Goal: Find specific page/section: Find specific page/section

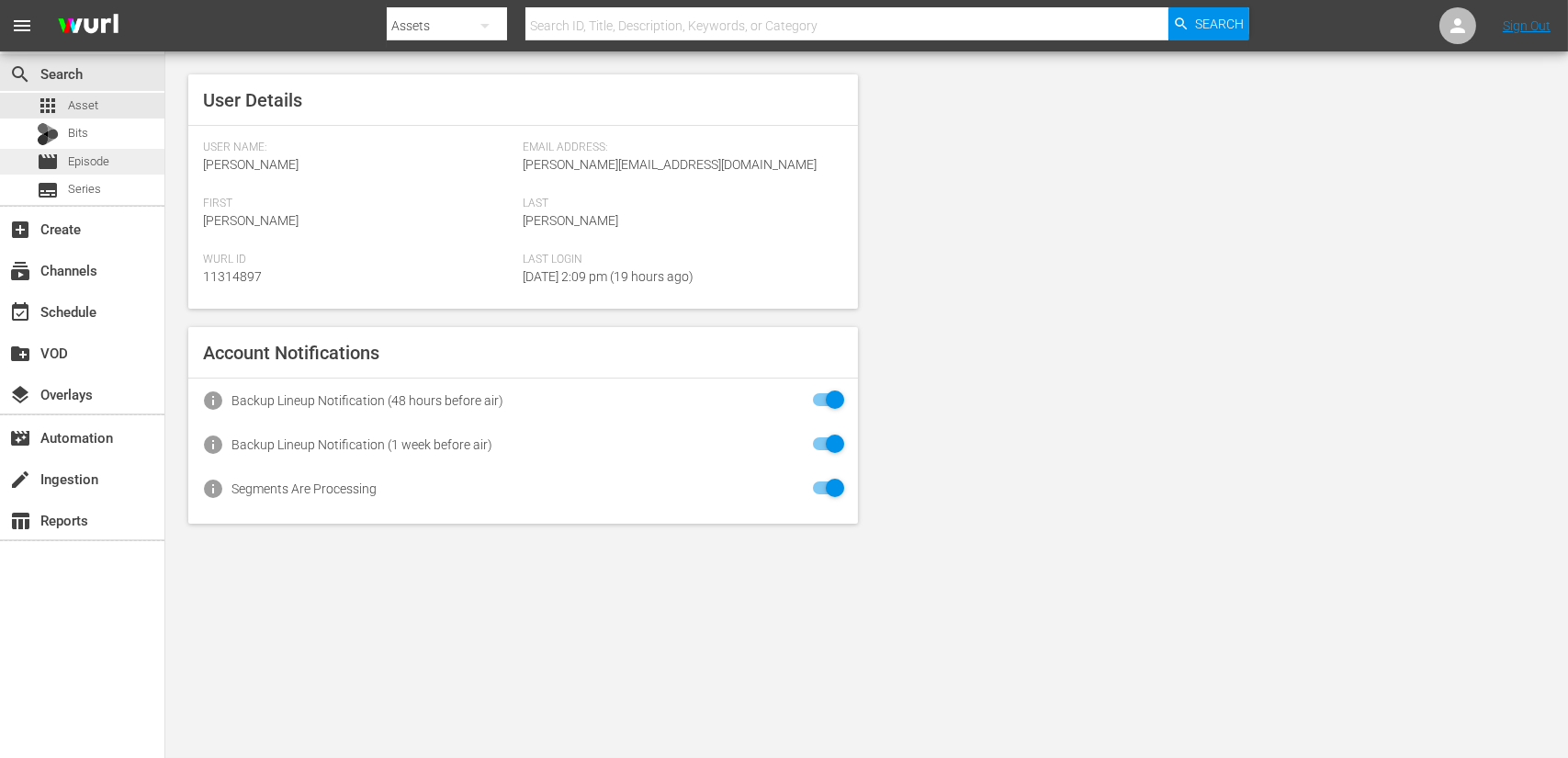
click at [109, 159] on span "Episode" at bounding box center [88, 162] width 41 height 19
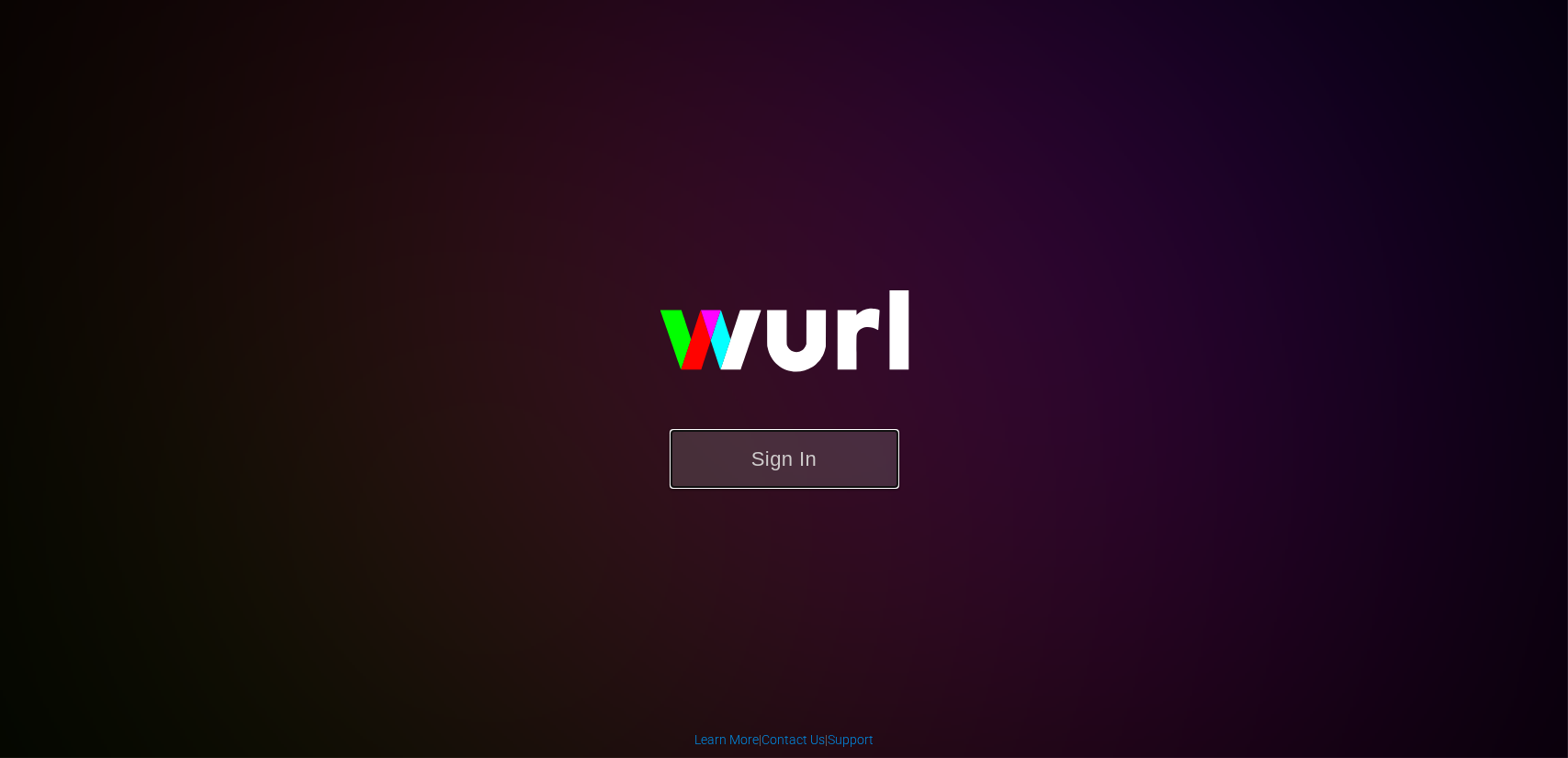
click at [826, 455] on button "Sign In" at bounding box center [784, 459] width 230 height 60
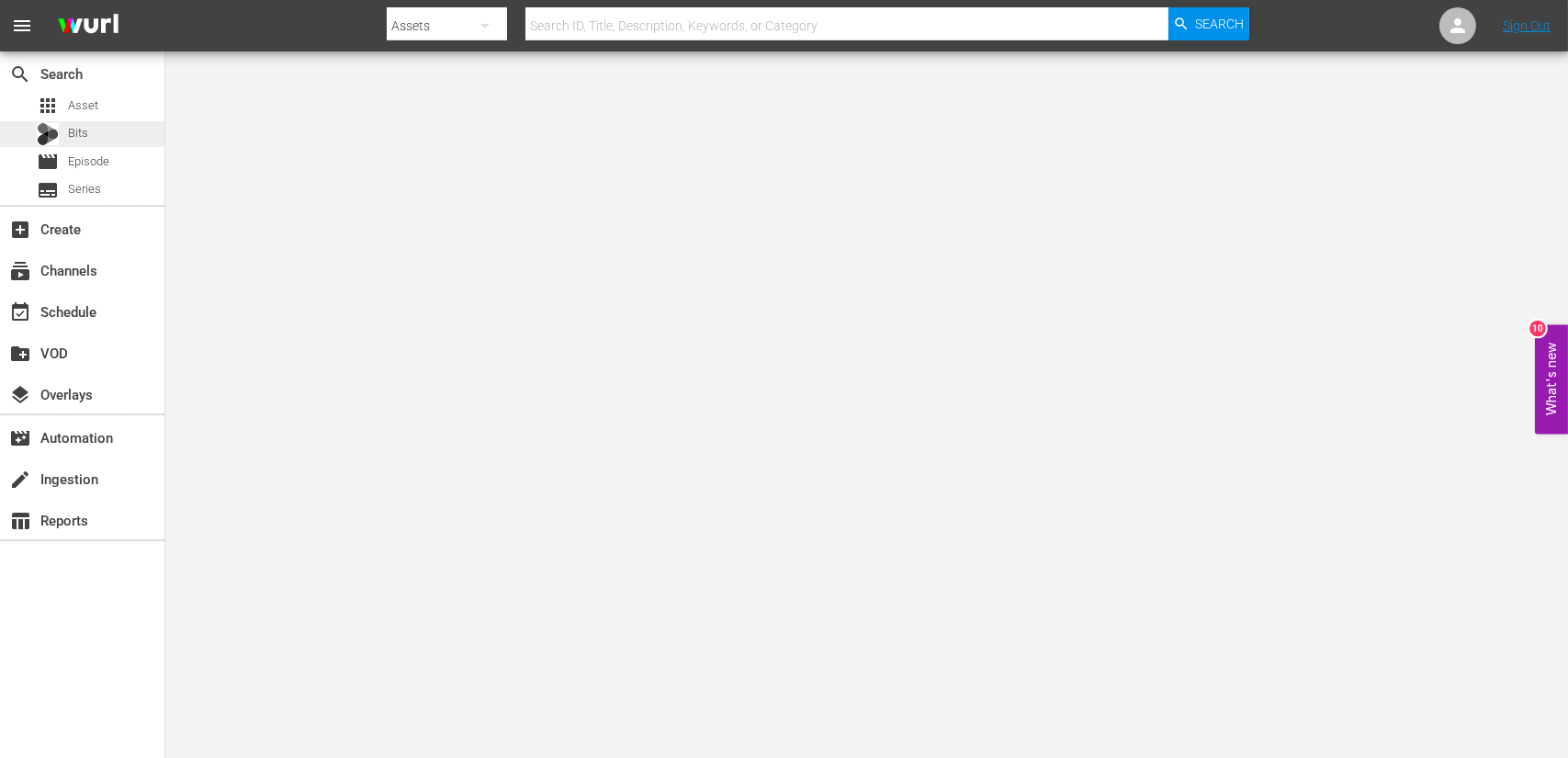
click at [76, 121] on div "Bits" at bounding box center [62, 133] width 52 height 25
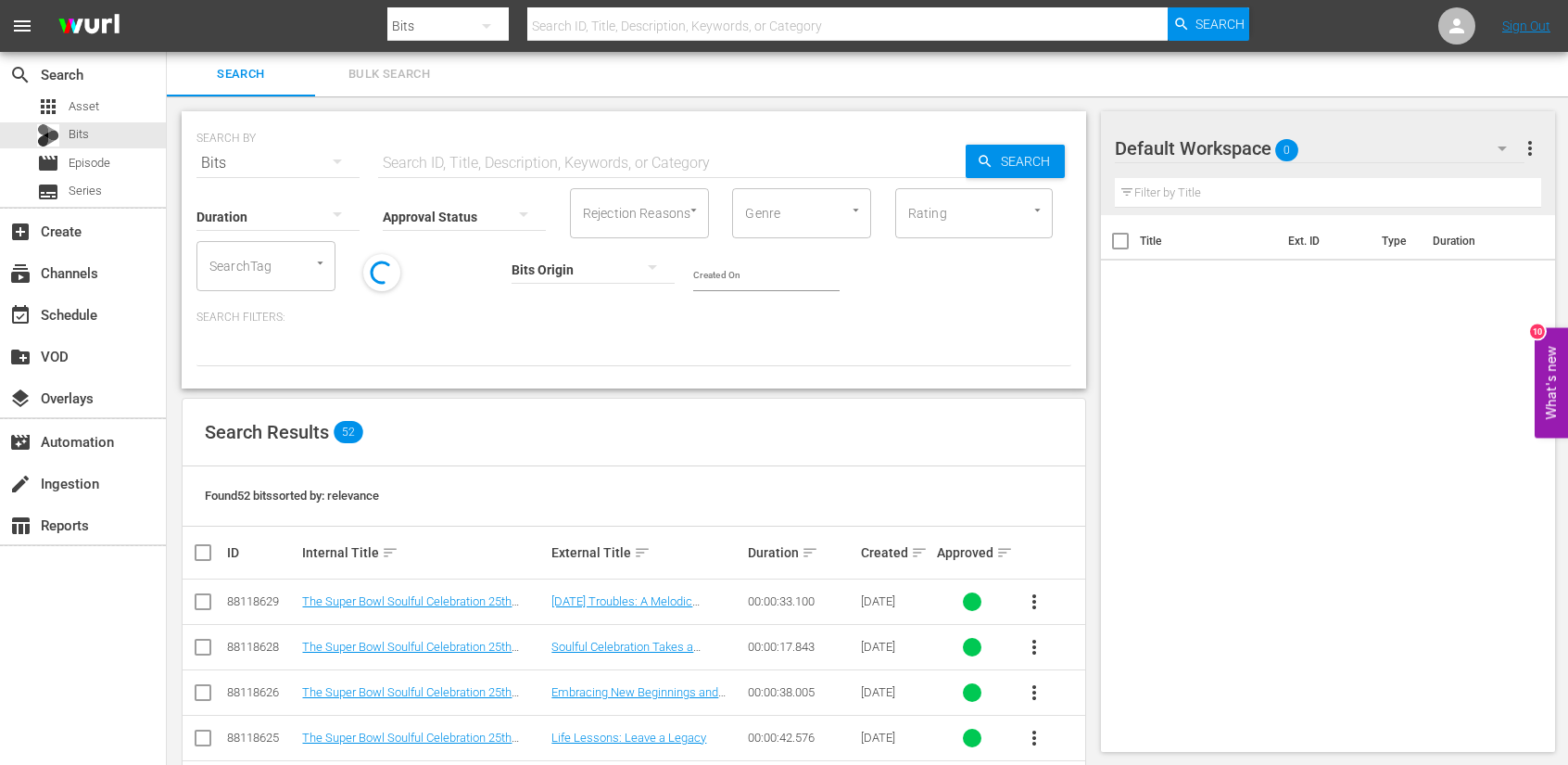
click at [1541, 377] on button "What's new 10" at bounding box center [1551, 382] width 33 height 110
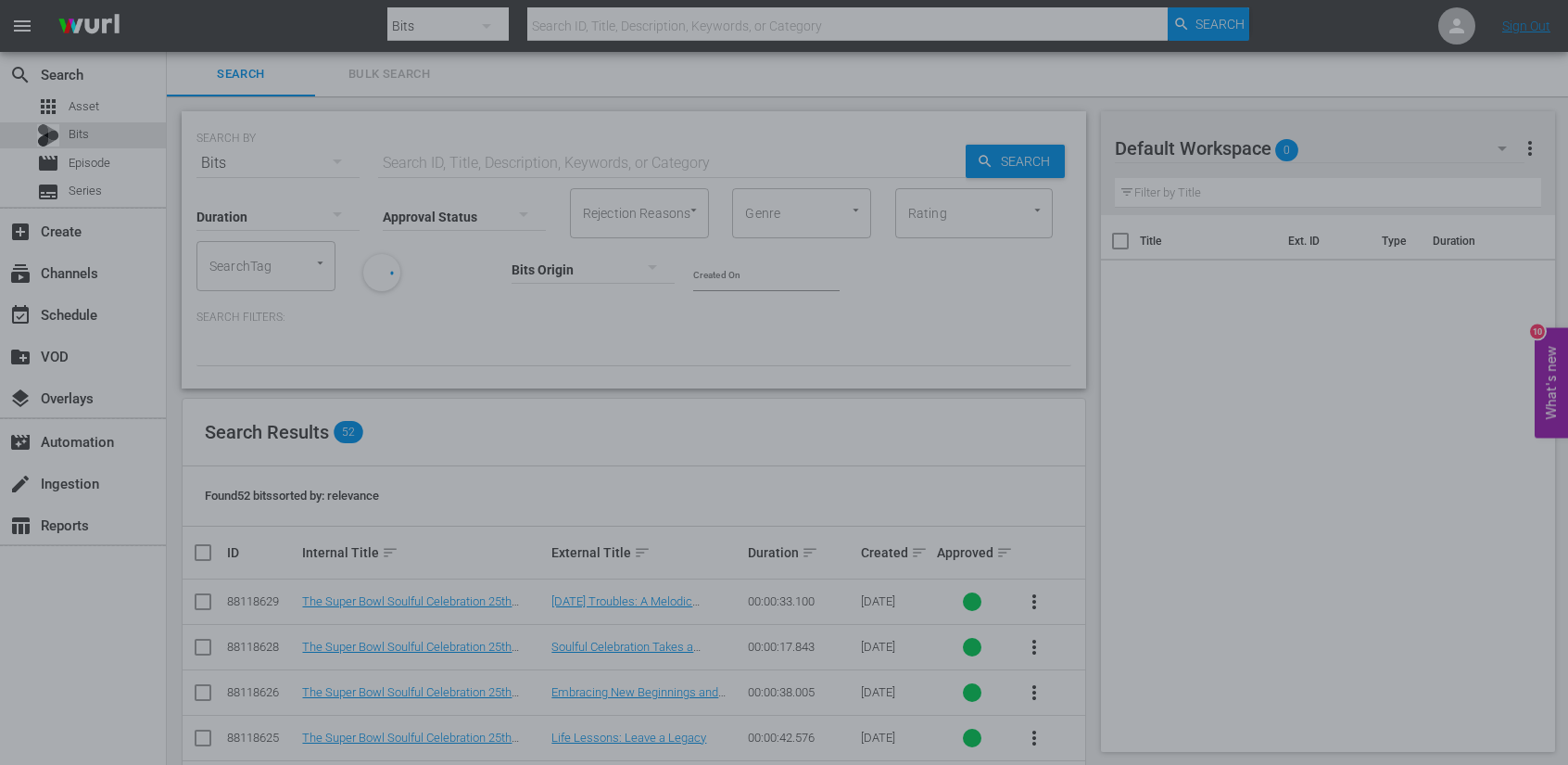
click at [1255, 421] on div at bounding box center [784, 382] width 1568 height 765
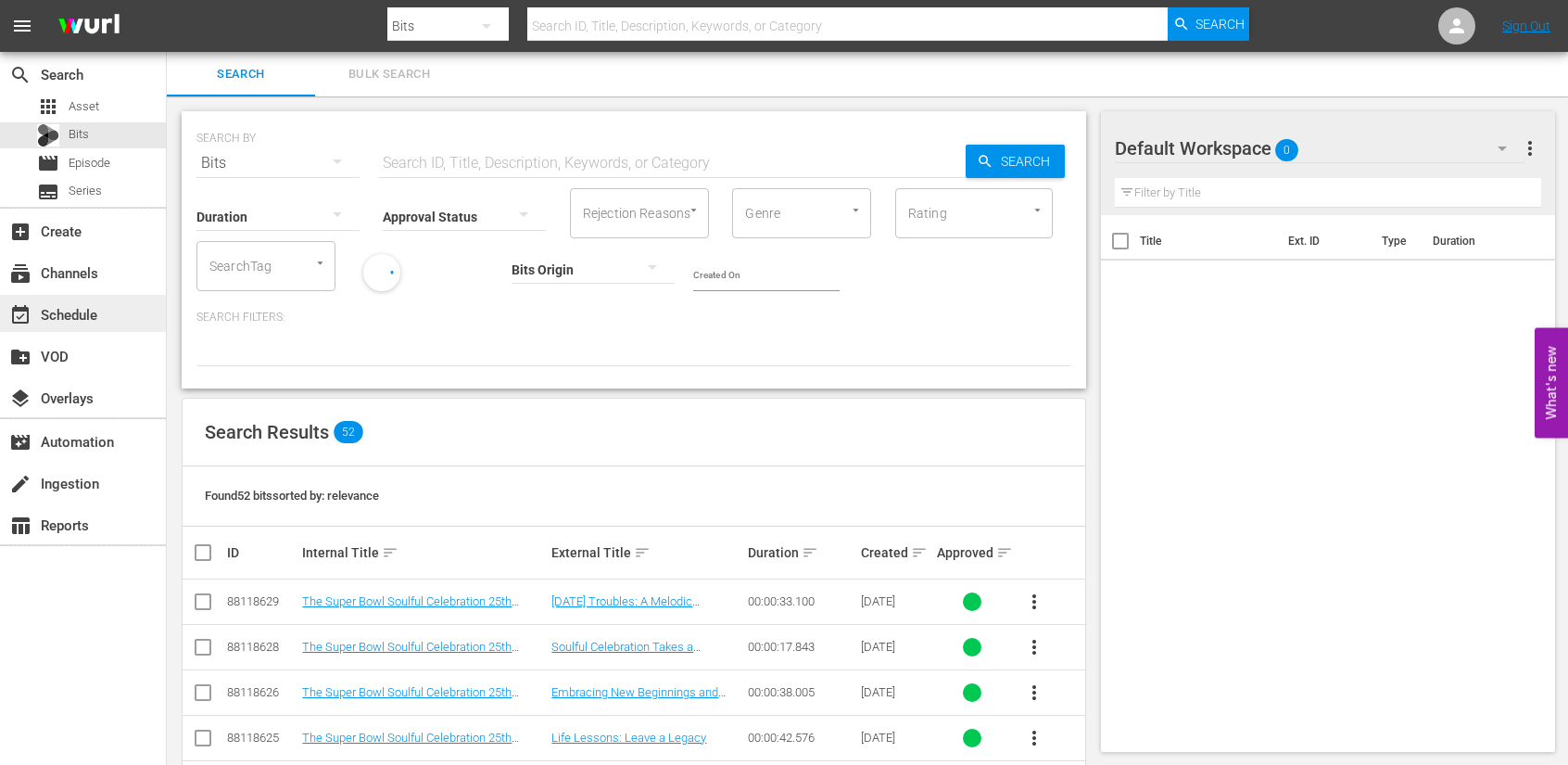
click at [90, 320] on div "event_available Schedule" at bounding box center [52, 311] width 104 height 17
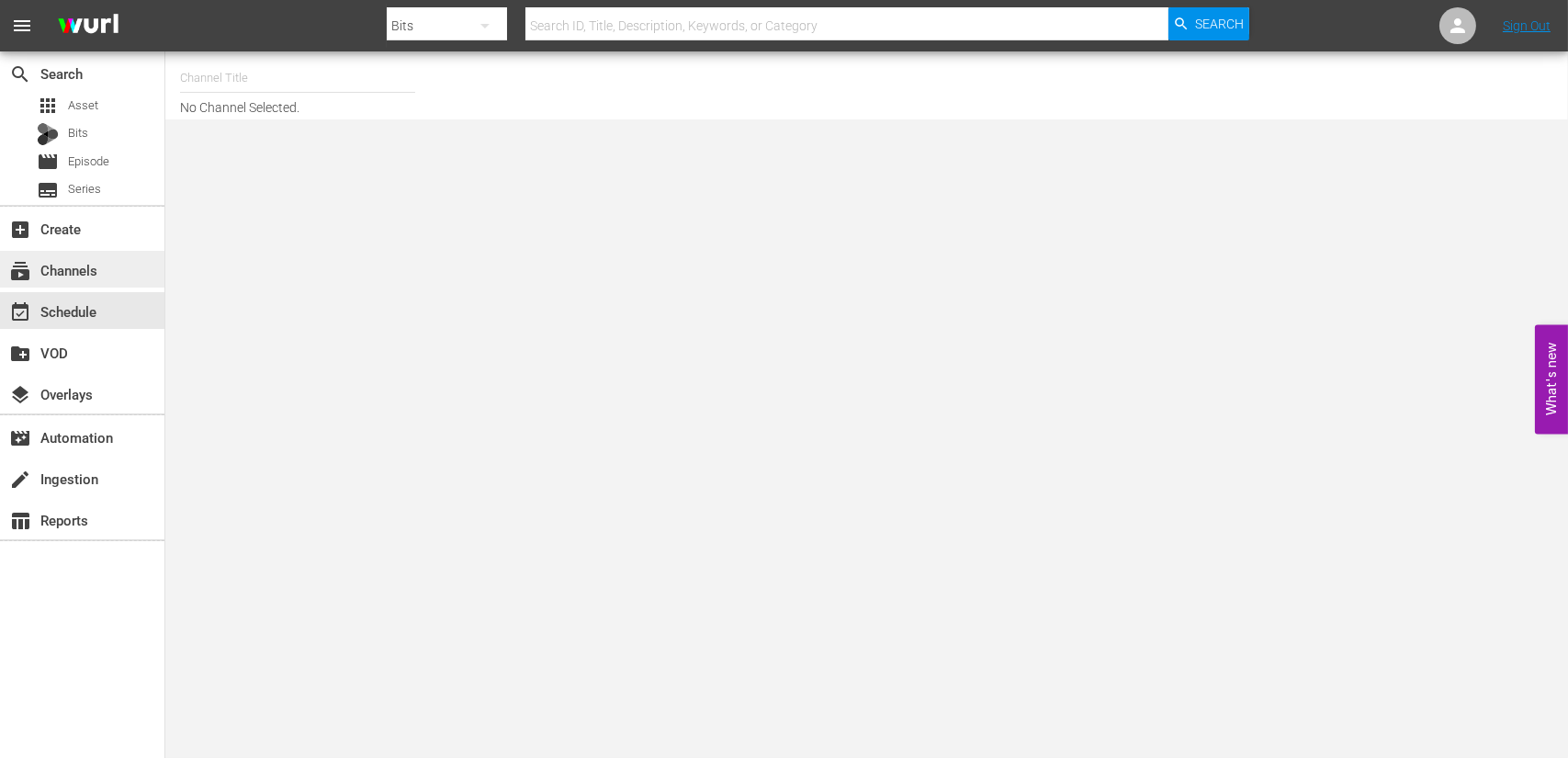
click at [97, 253] on div "subscriptions Channels" at bounding box center [82, 268] width 164 height 37
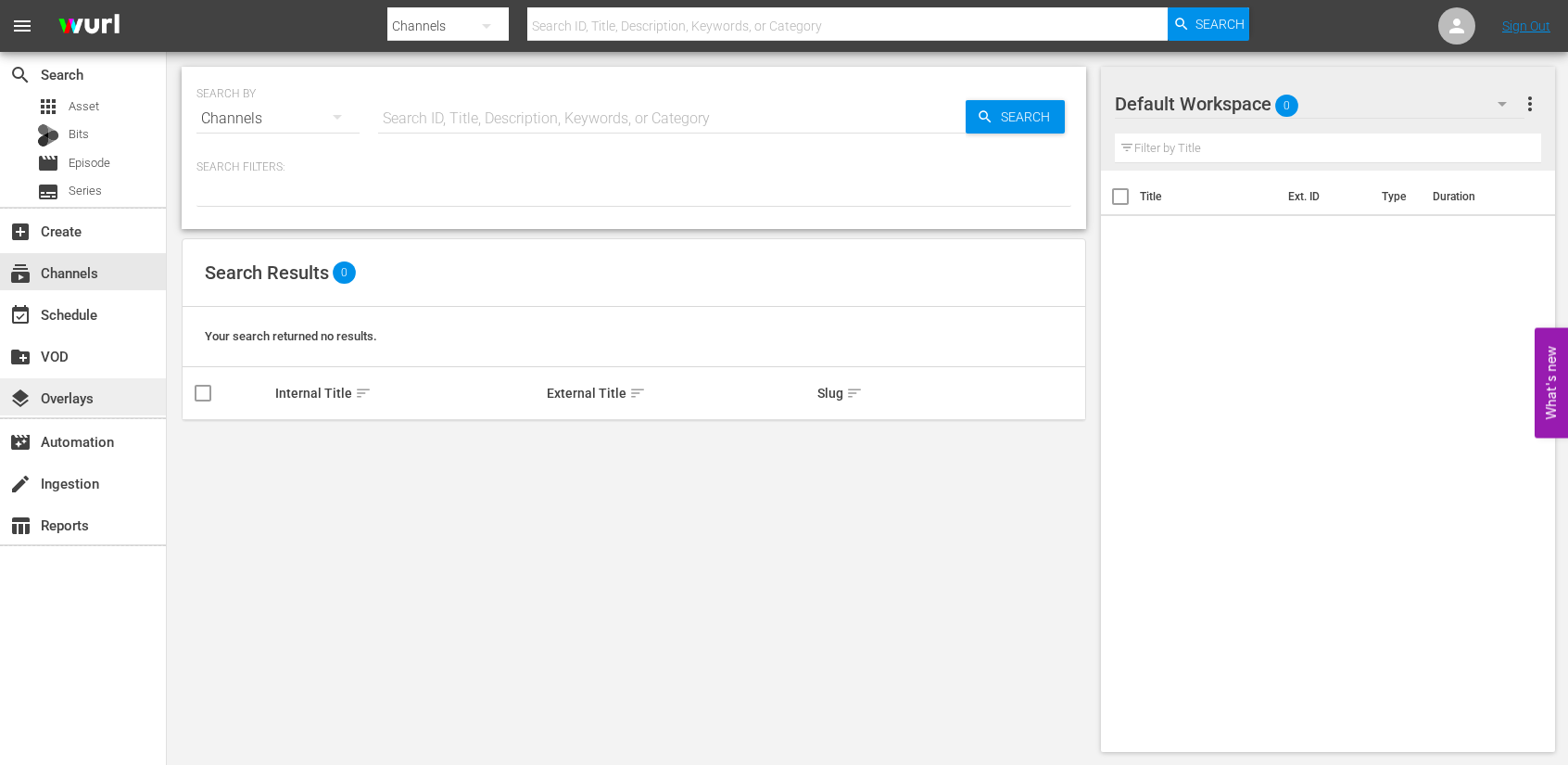
click at [121, 379] on div "layers Overlays" at bounding box center [82, 396] width 166 height 37
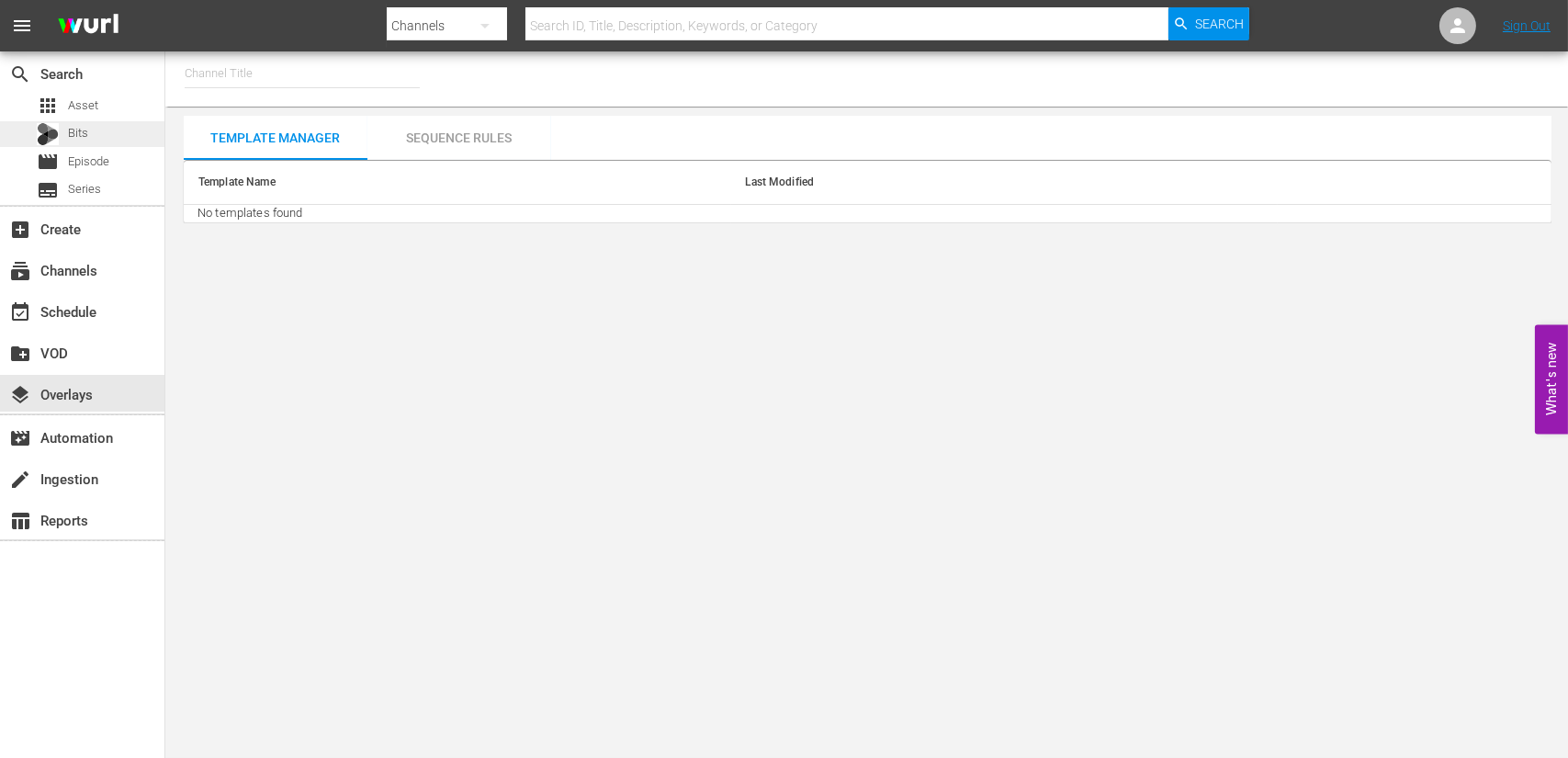
click at [104, 131] on div "Bits" at bounding box center [82, 133] width 164 height 25
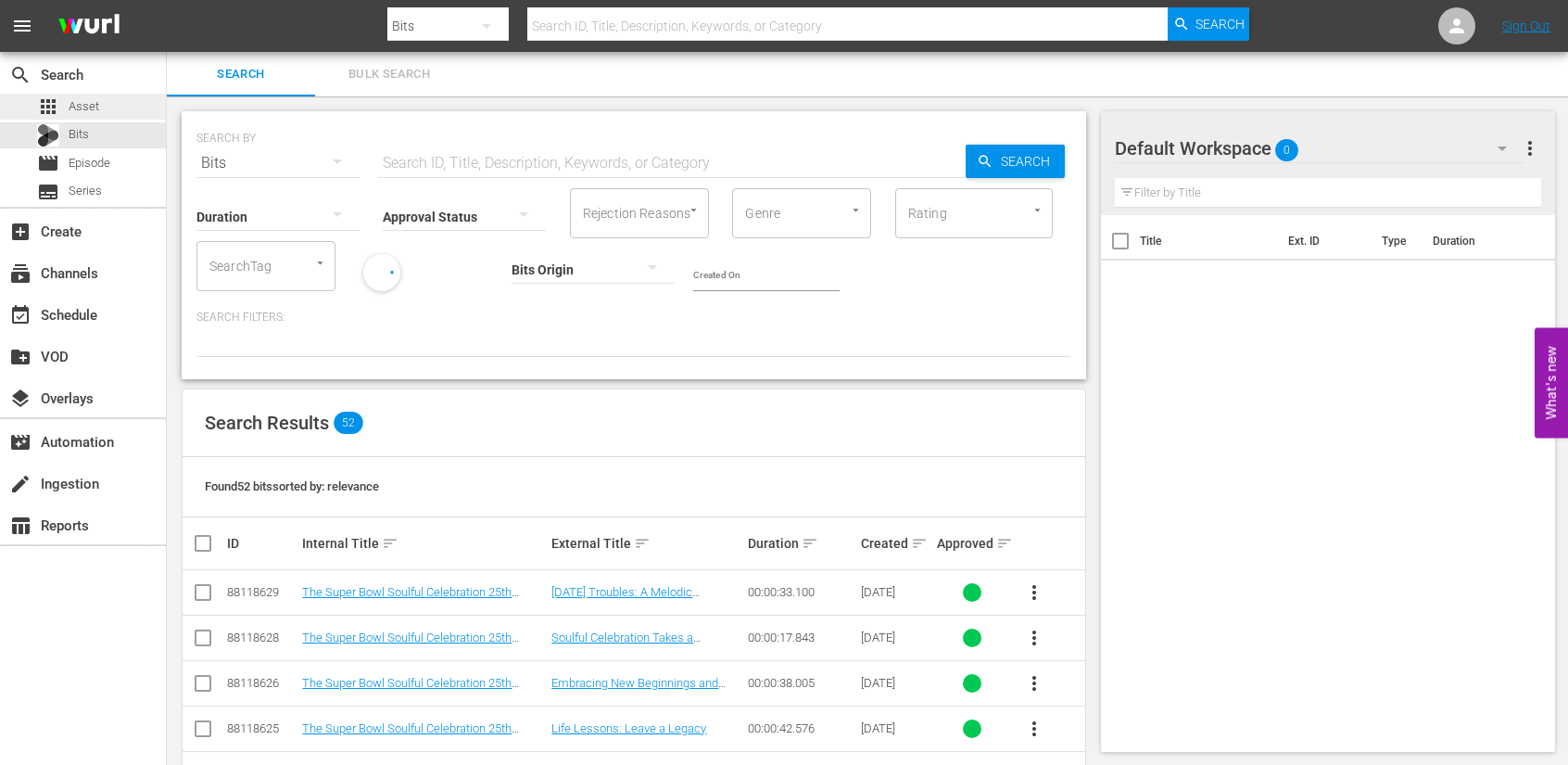
click at [96, 100] on span "Asset" at bounding box center [83, 107] width 30 height 19
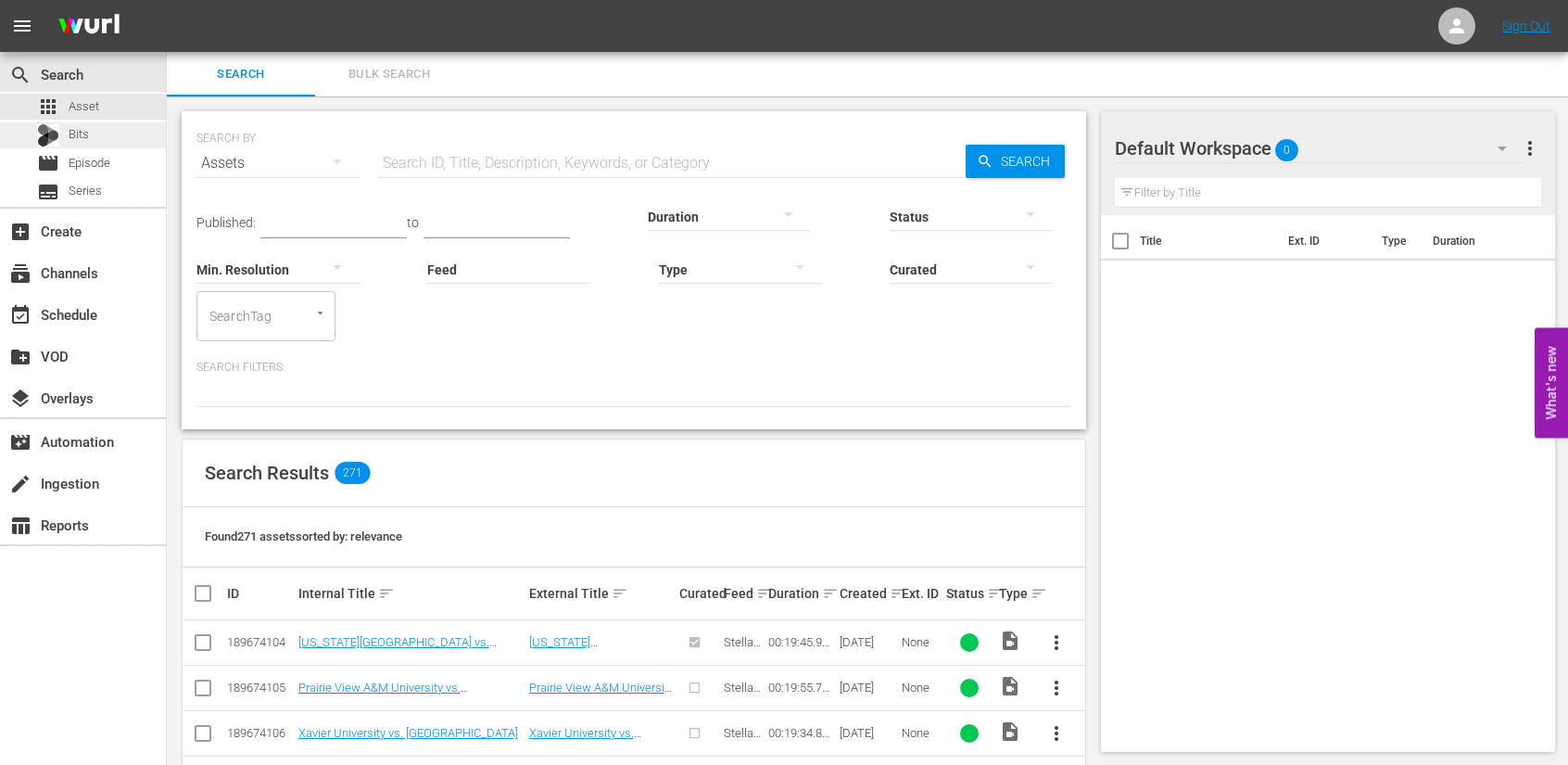
click at [74, 136] on span "Bits" at bounding box center [79, 134] width 21 height 19
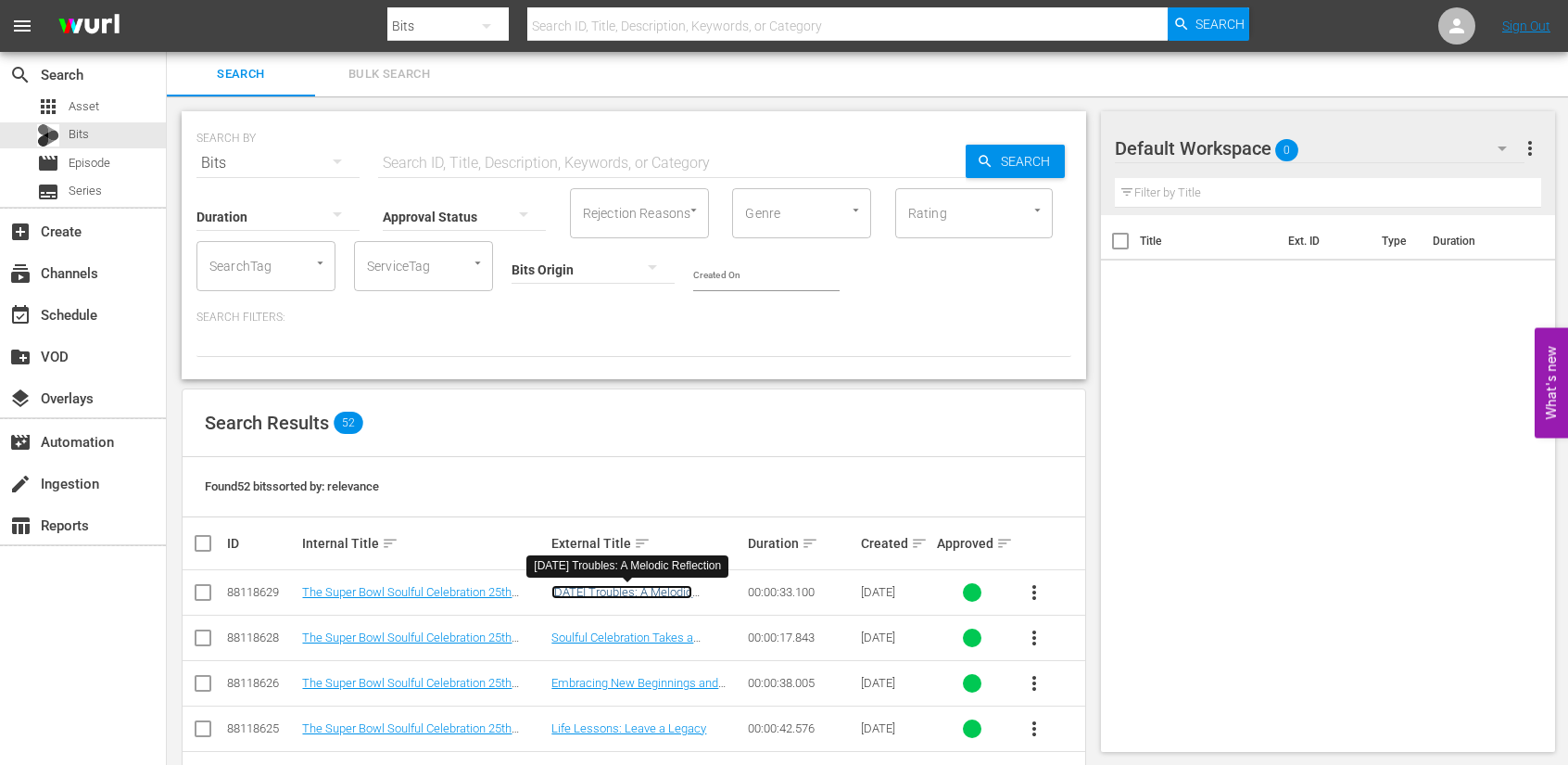
click at [645, 587] on link "Yesterday's Troubles: A Melodic Reflection" at bounding box center [621, 598] width 141 height 27
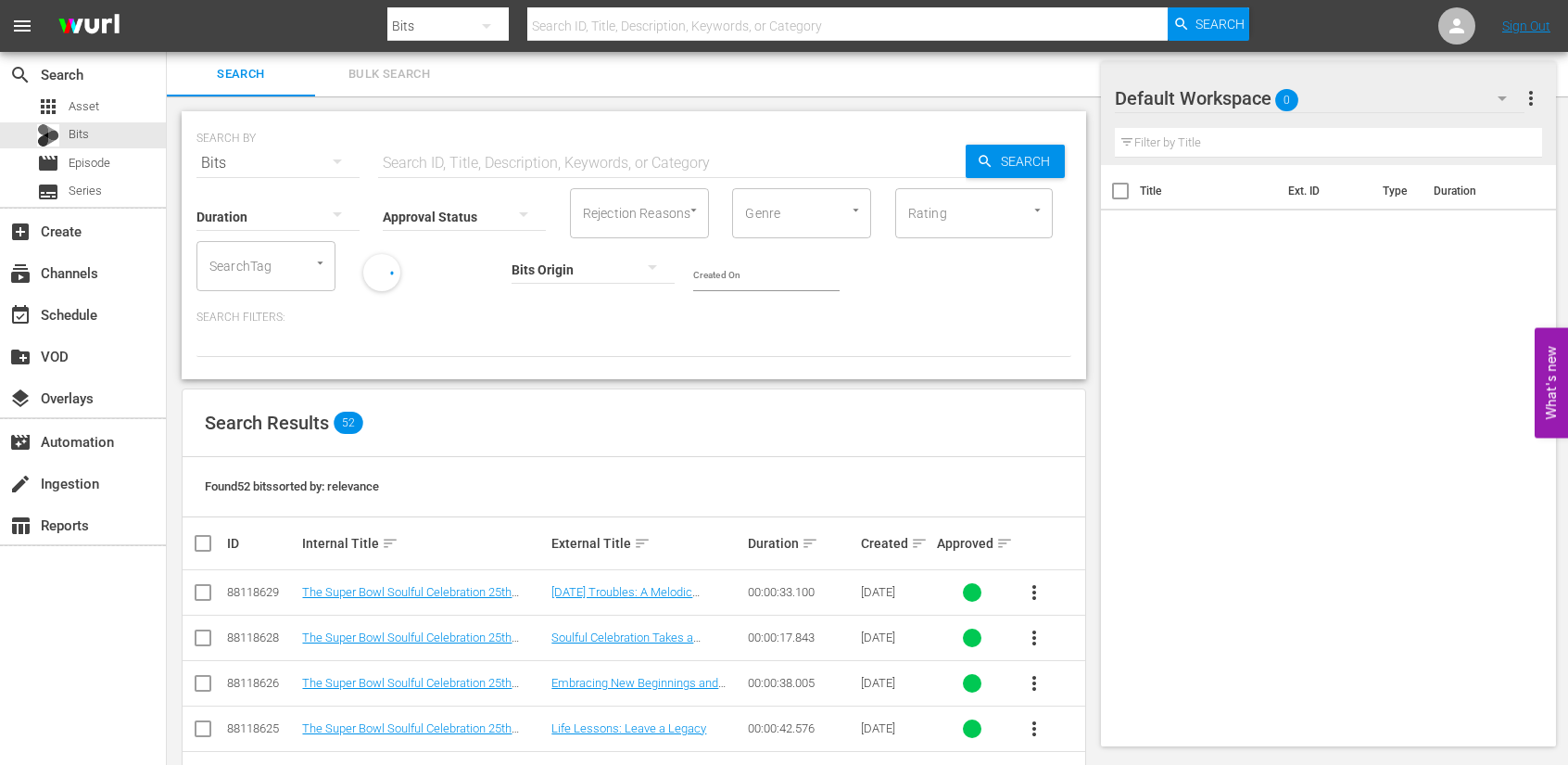
scroll to position [186, 0]
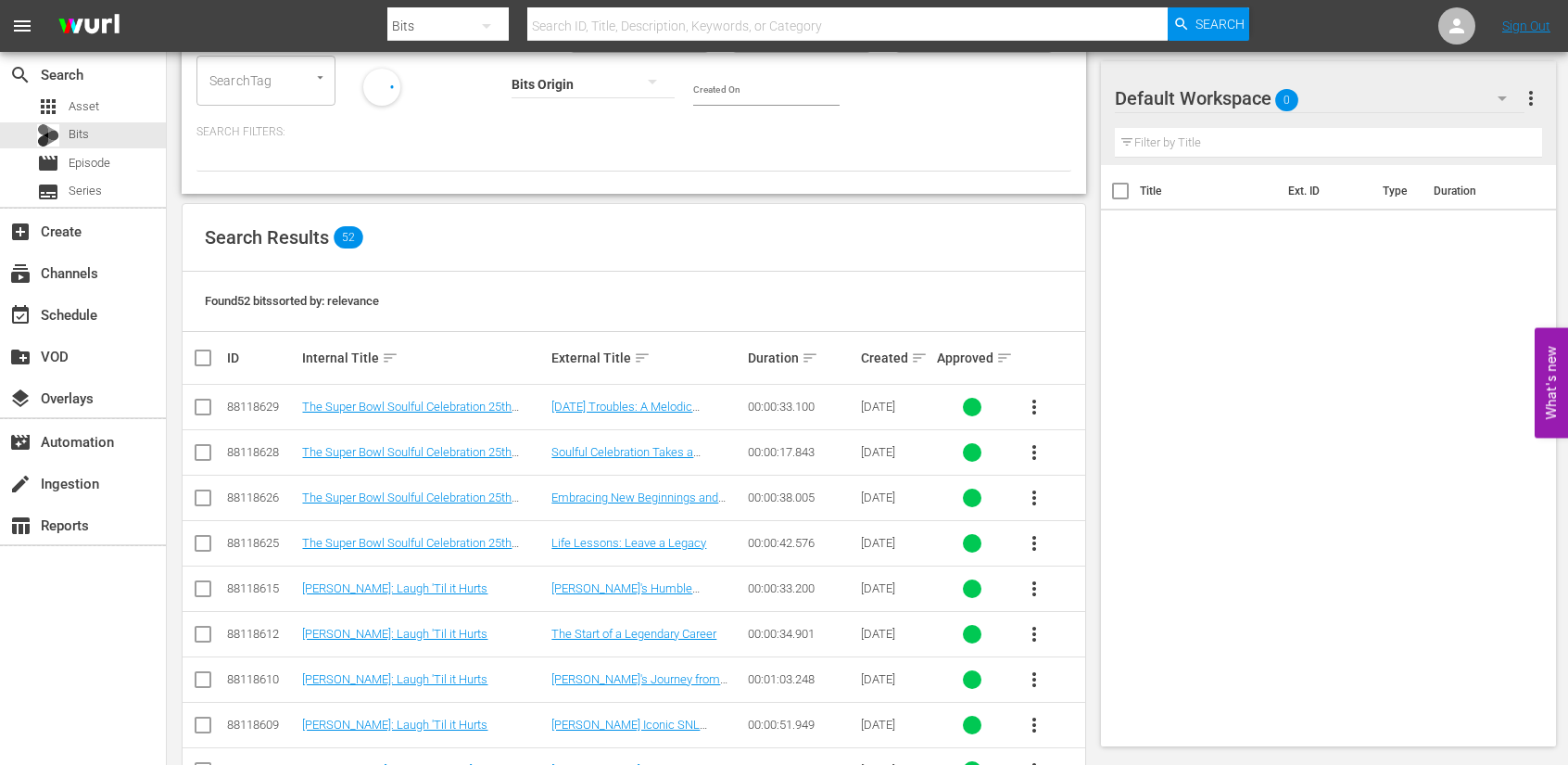
click at [1035, 413] on span "more_vert" at bounding box center [1034, 406] width 22 height 22
click at [894, 275] on div "Found 52 bits sorted by: relevance" at bounding box center [634, 302] width 903 height 61
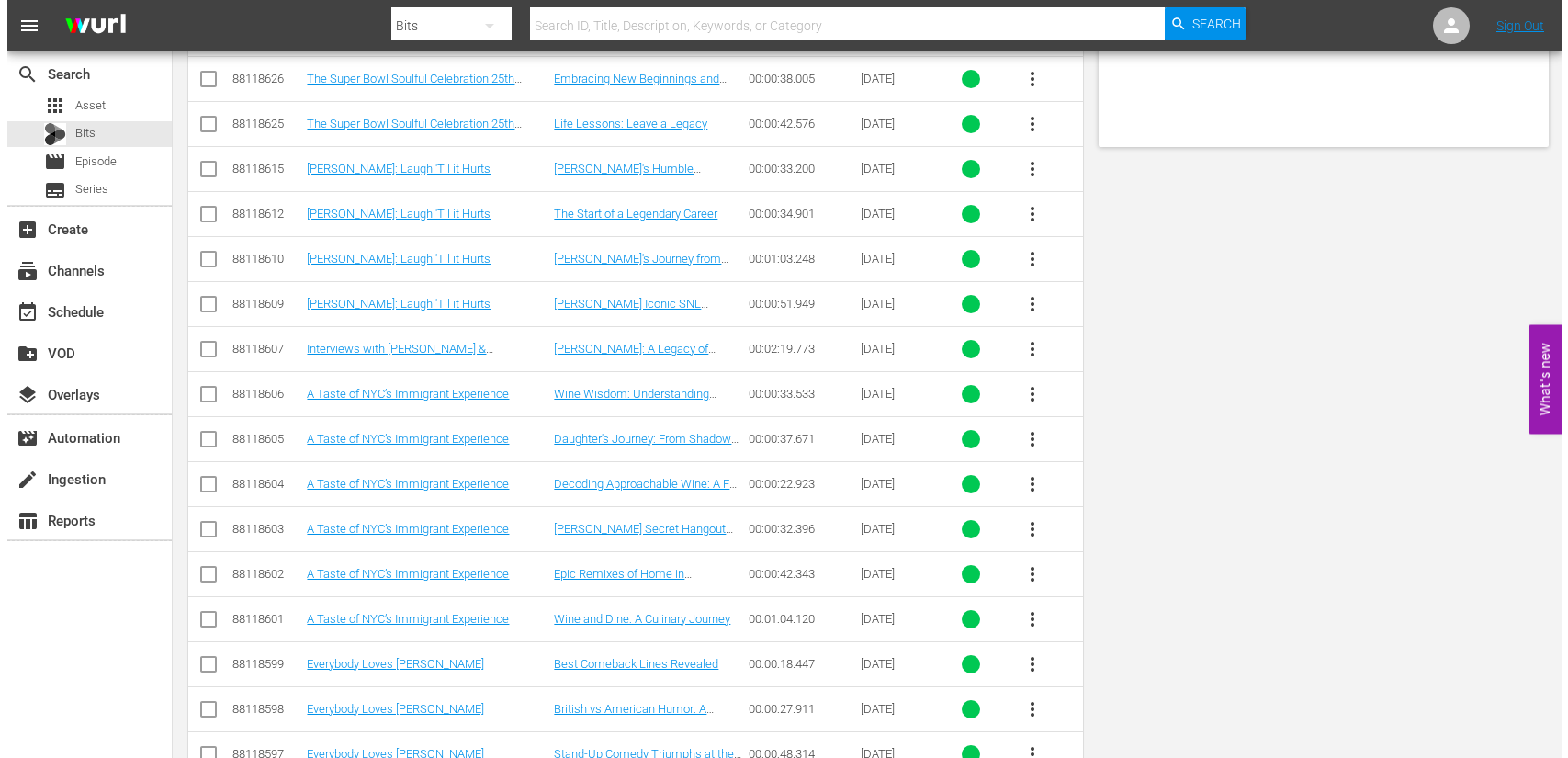
scroll to position [0, 0]
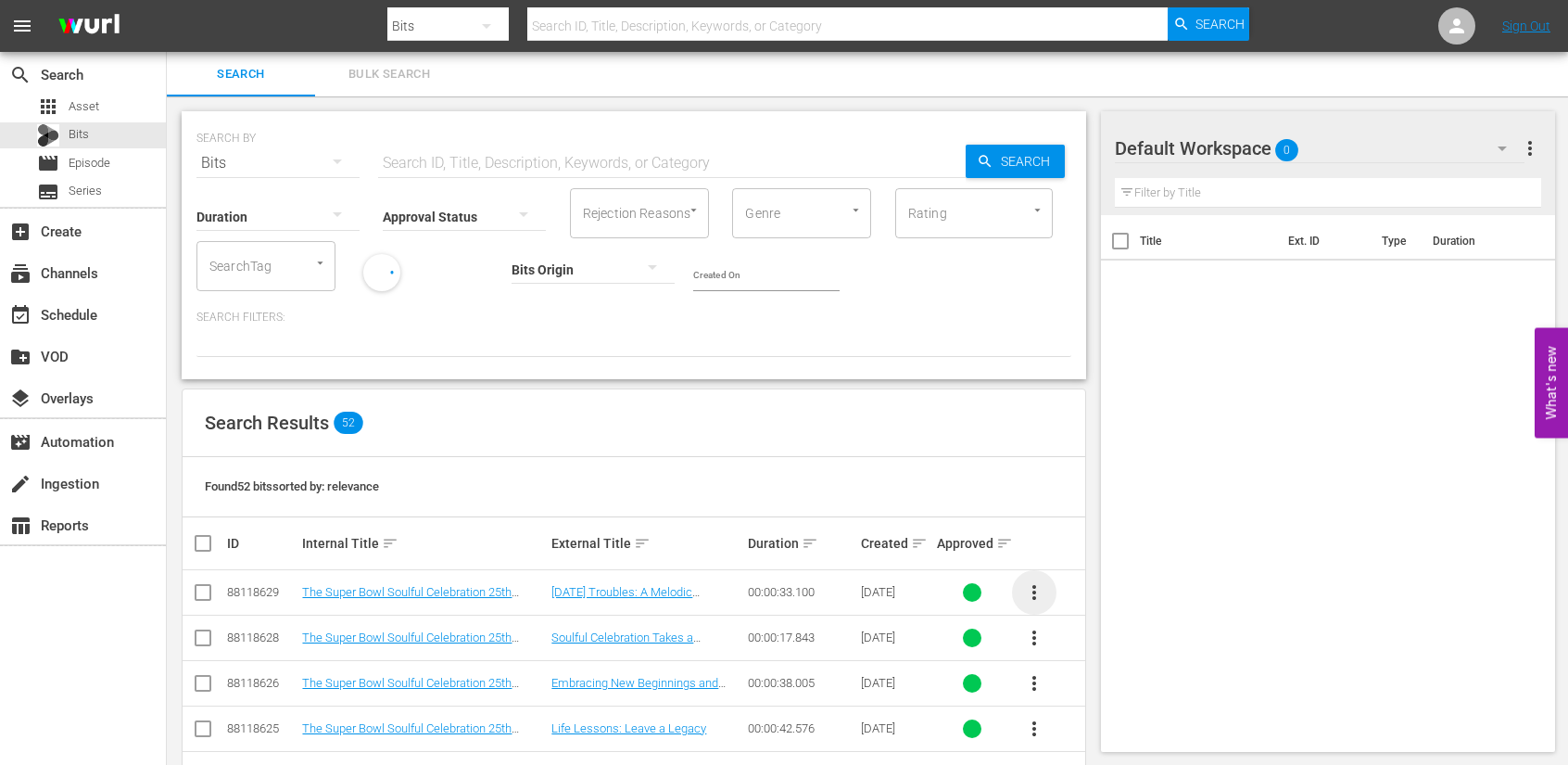
click at [1032, 597] on span "more_vert" at bounding box center [1034, 592] width 22 height 22
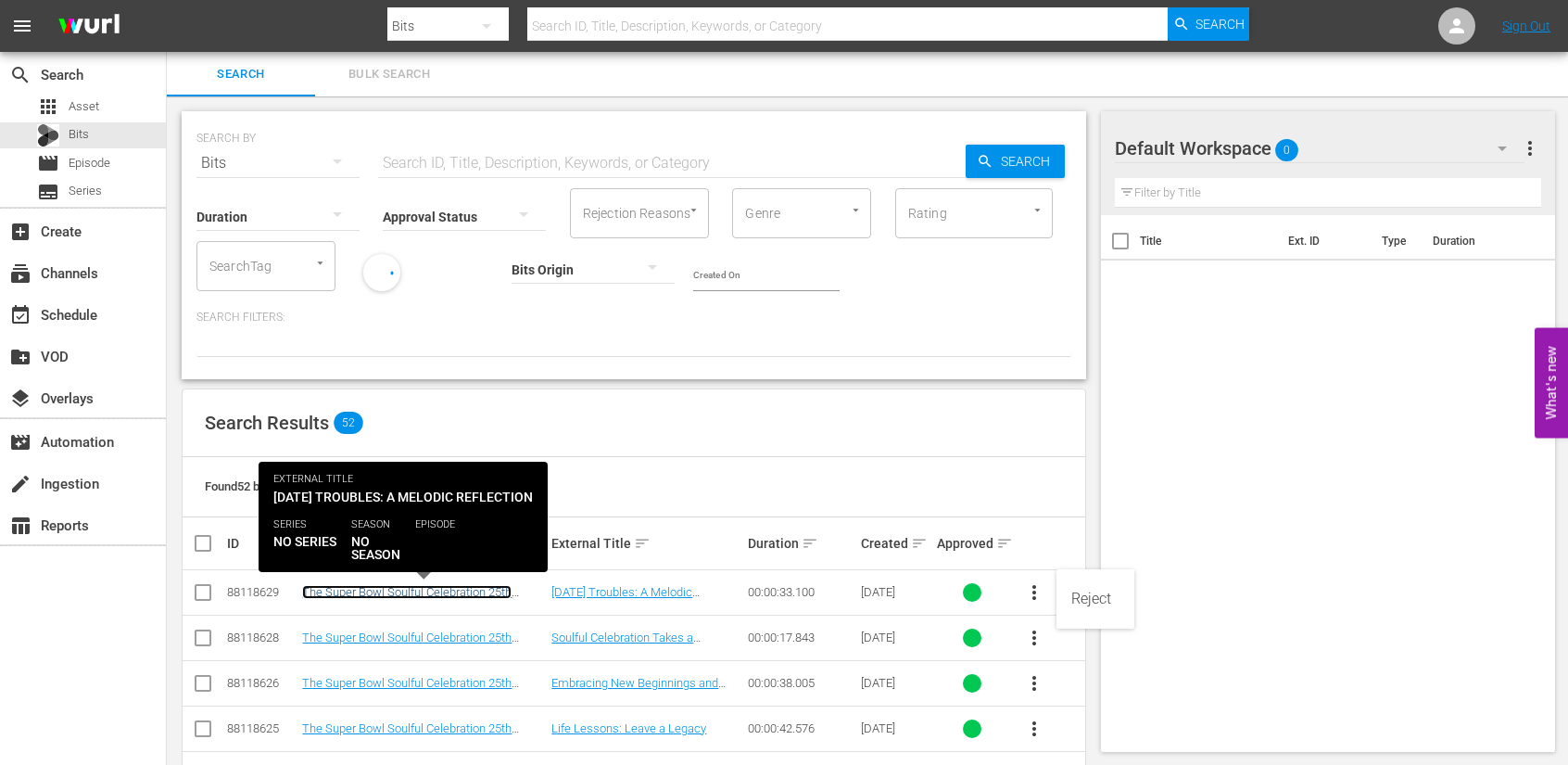
click at [454, 585] on link "The Super Bowl Soulful Celebration 25th Anniversary" at bounding box center [406, 598] width 209 height 27
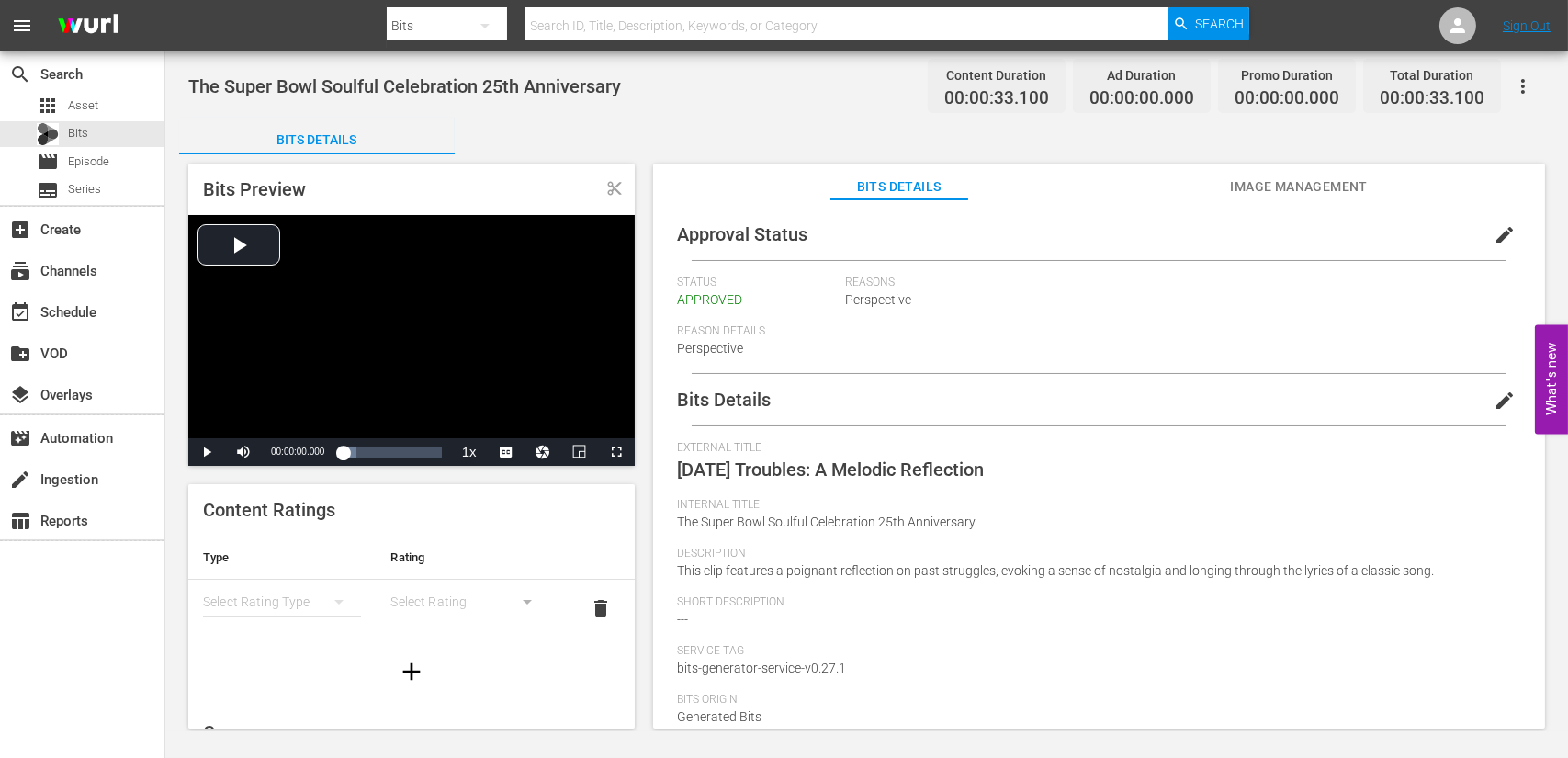
scroll to position [92, 0]
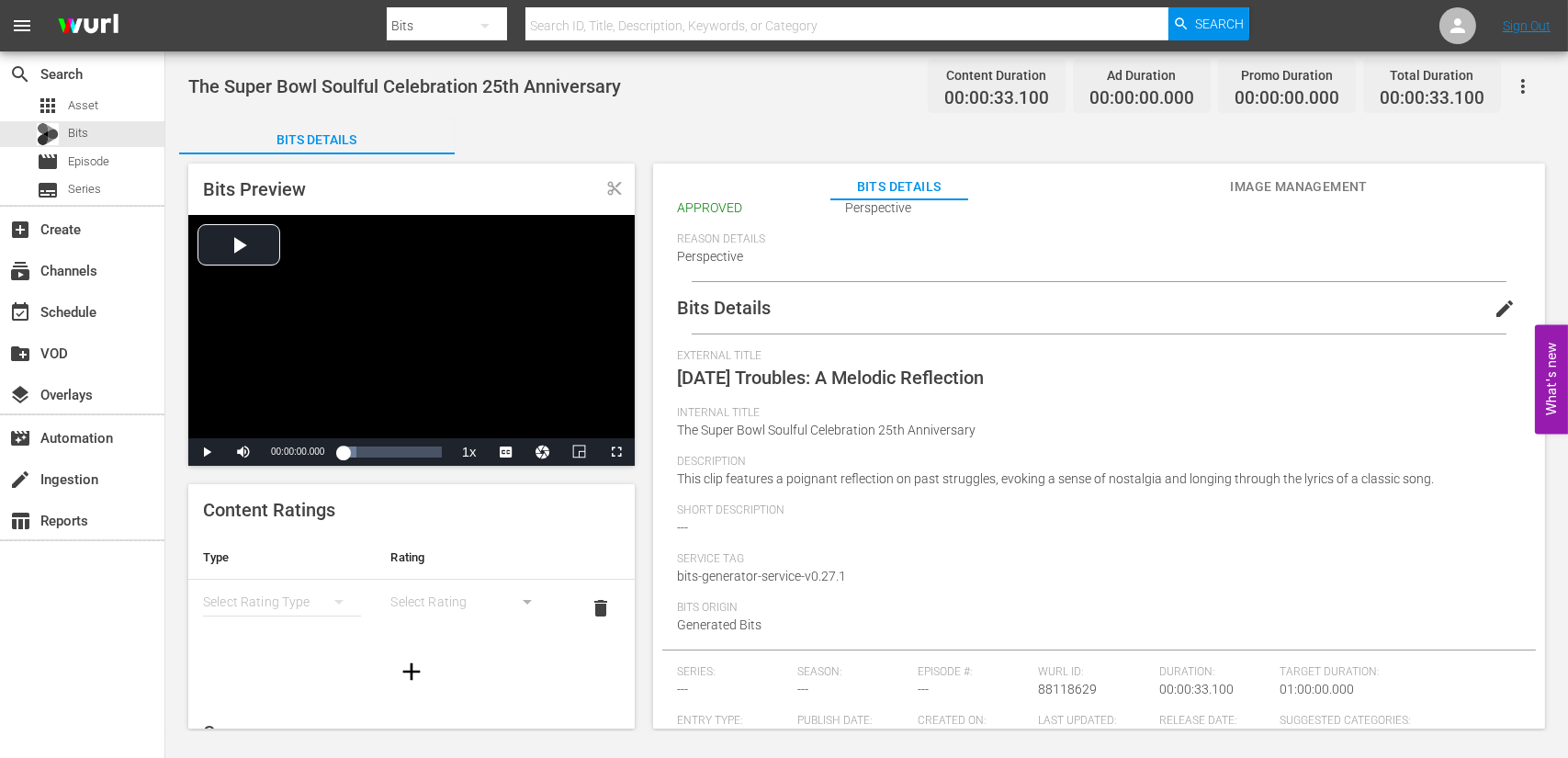
drag, startPoint x: 369, startPoint y: 304, endPoint x: 1218, endPoint y: 493, distance: 869.8
click at [1218, 493] on div "Description This clip features a poignant reflection on past struggles, evoking…" at bounding box center [1100, 479] width 845 height 49
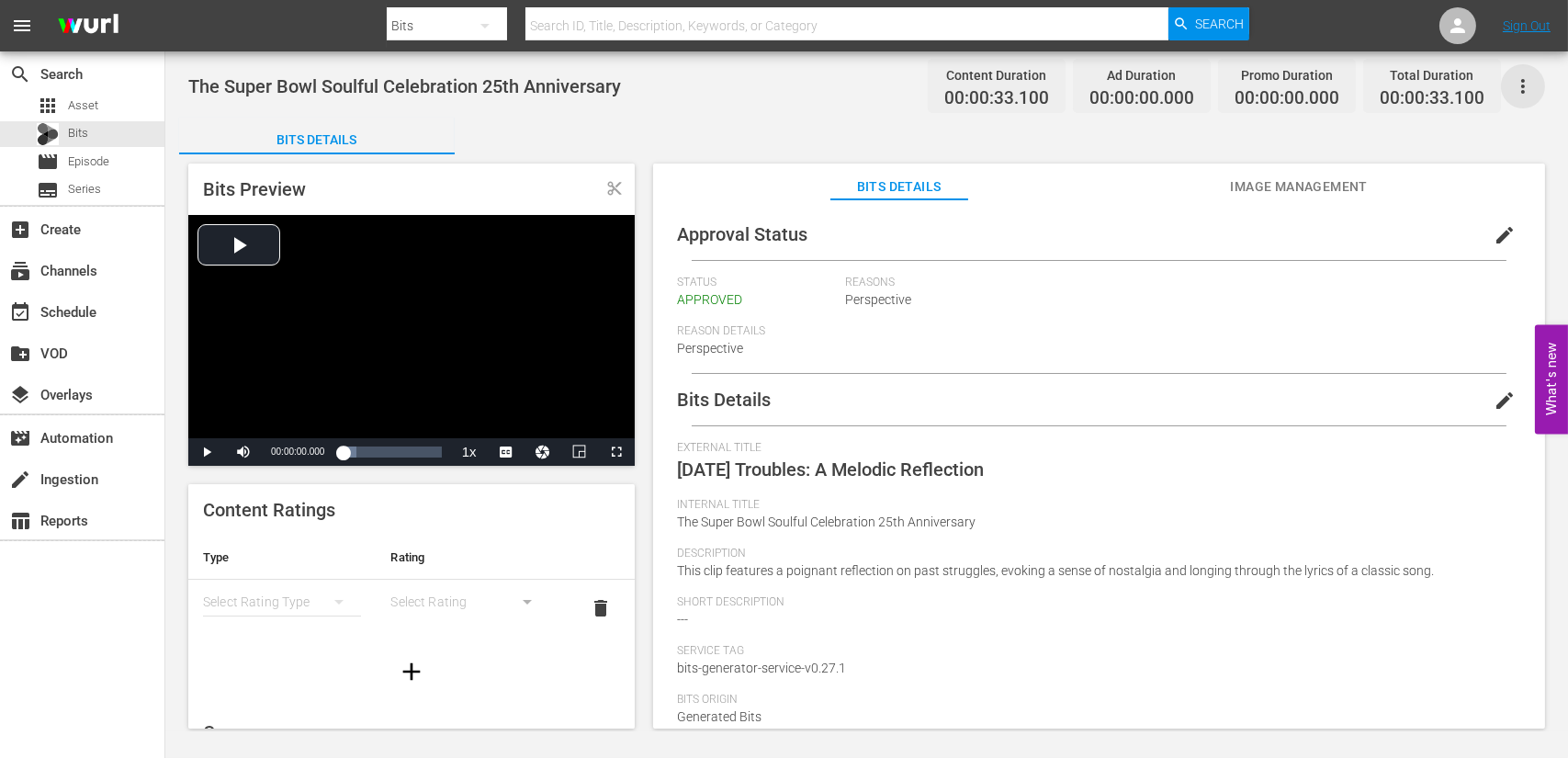
click at [1530, 75] on icon "button" at bounding box center [1522, 85] width 22 height 22
click at [84, 106] on span "Asset" at bounding box center [83, 106] width 30 height 19
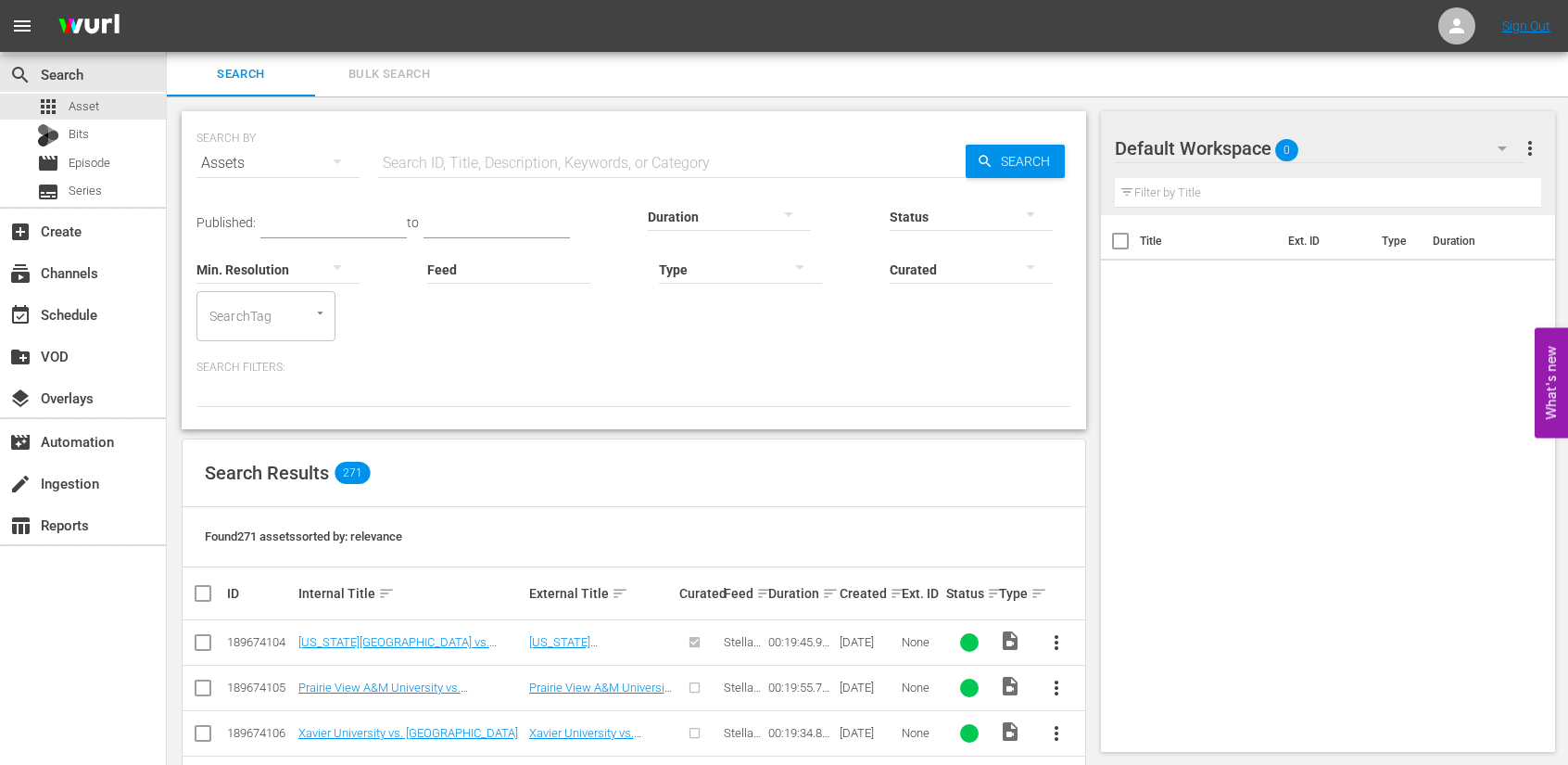
click at [1052, 653] on button "more_vert" at bounding box center [1057, 642] width 45 height 44
